Goal: Task Accomplishment & Management: Use online tool/utility

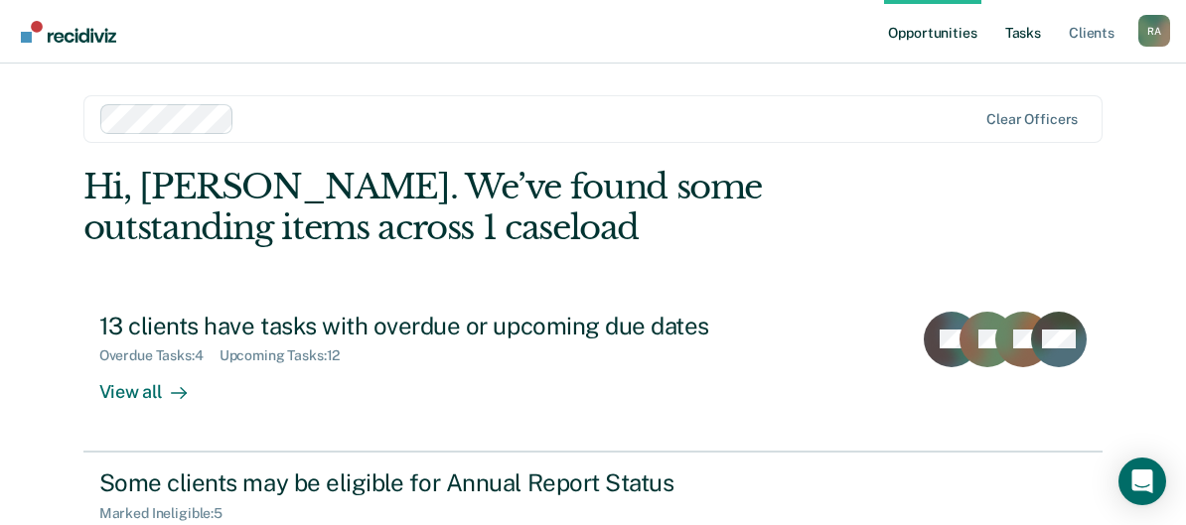
click at [1036, 32] on link "Tasks" at bounding box center [1023, 32] width 44 height 64
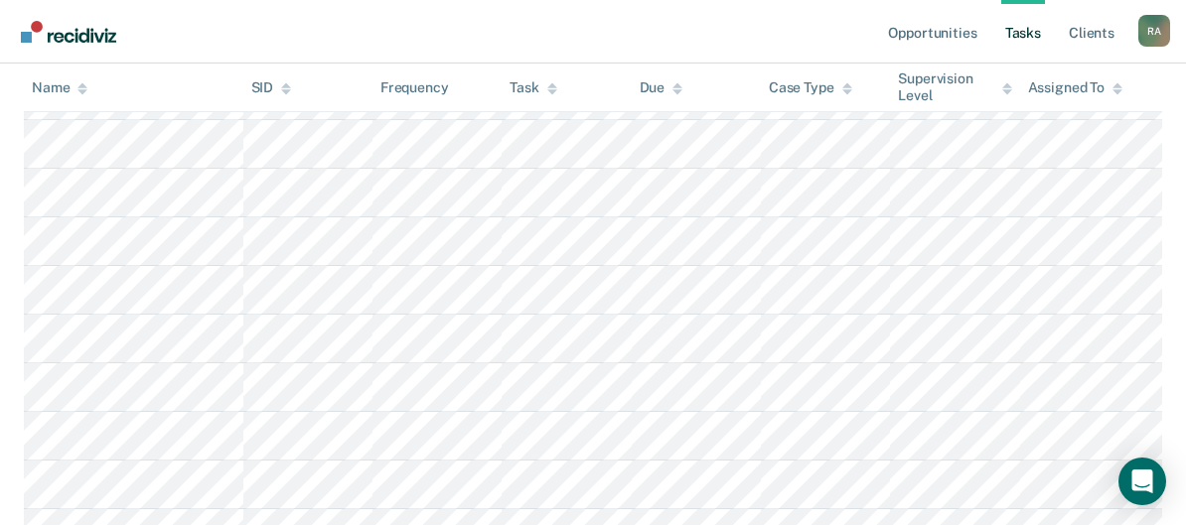
scroll to position [459, 0]
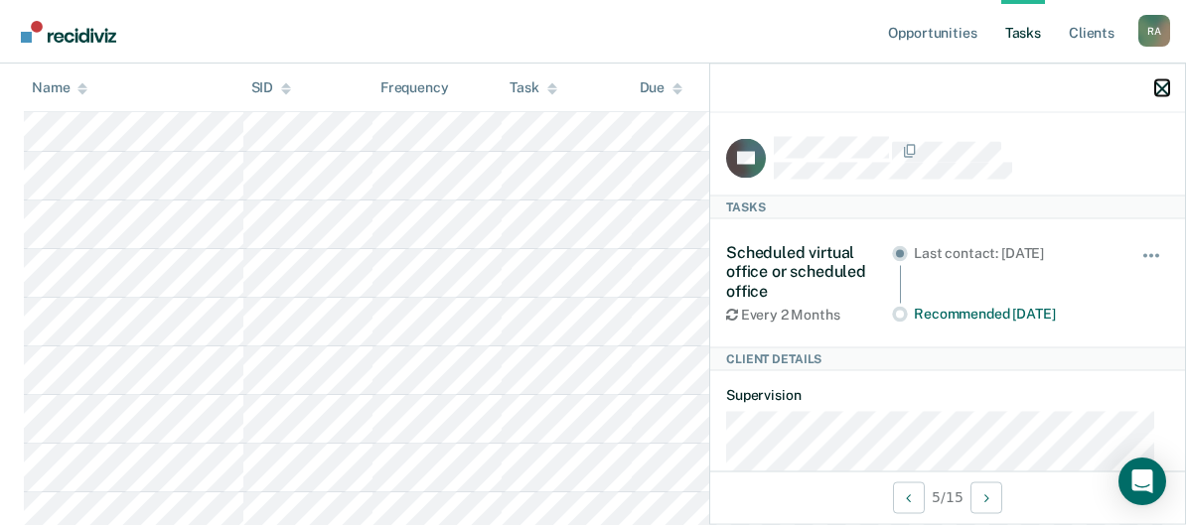
click at [1164, 88] on icon "button" at bounding box center [1162, 88] width 14 height 14
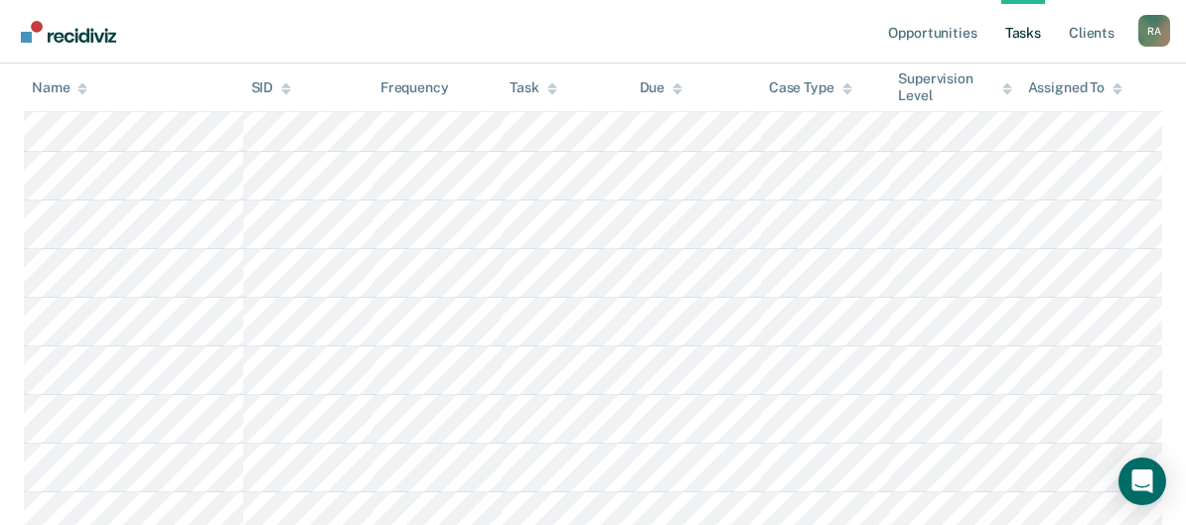
scroll to position [360, 0]
